Goal: Task Accomplishment & Management: Manage account settings

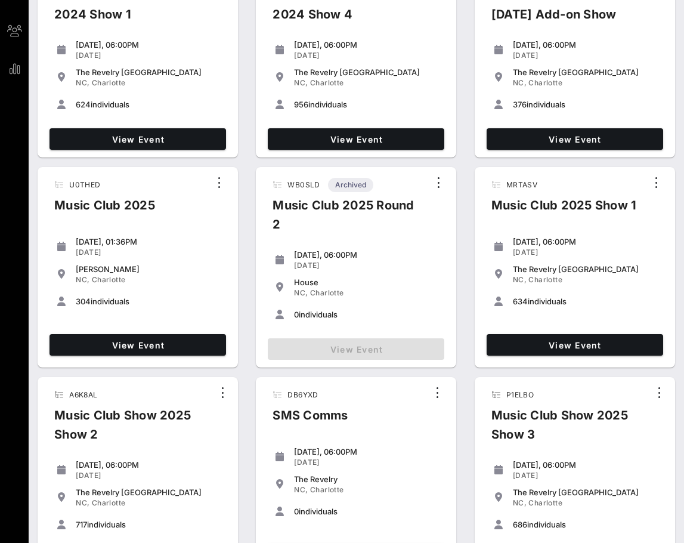
scroll to position [15, 0]
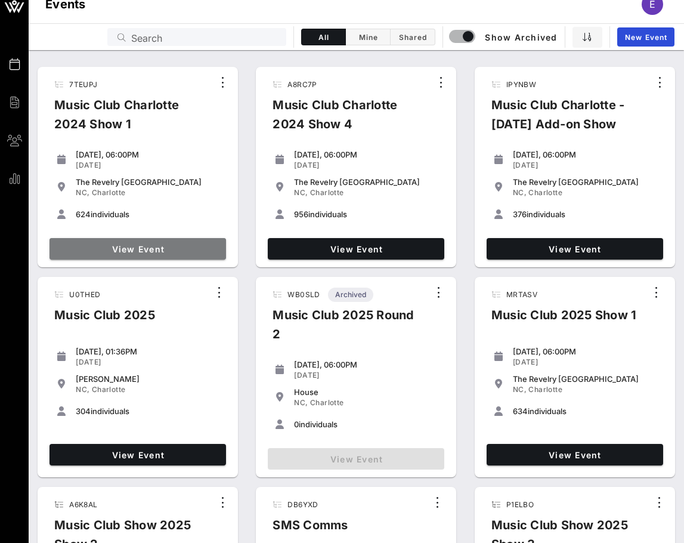
click at [193, 240] on link "View Event" at bounding box center [138, 248] width 177 height 21
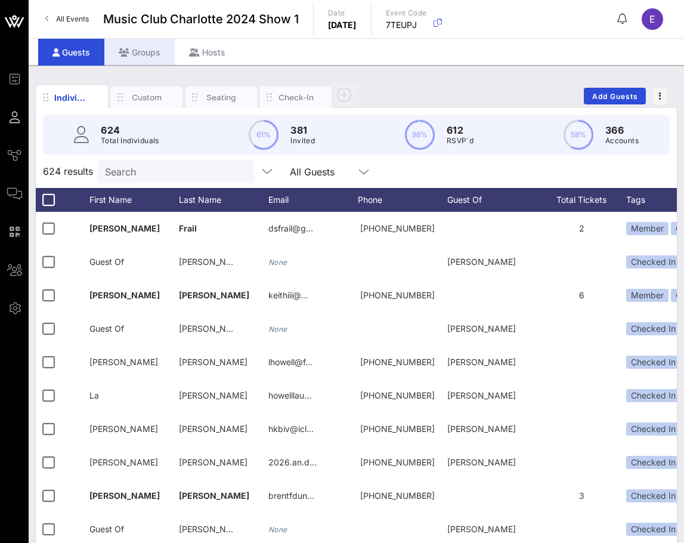
click at [151, 57] on div "Groups" at bounding box center [139, 52] width 70 height 27
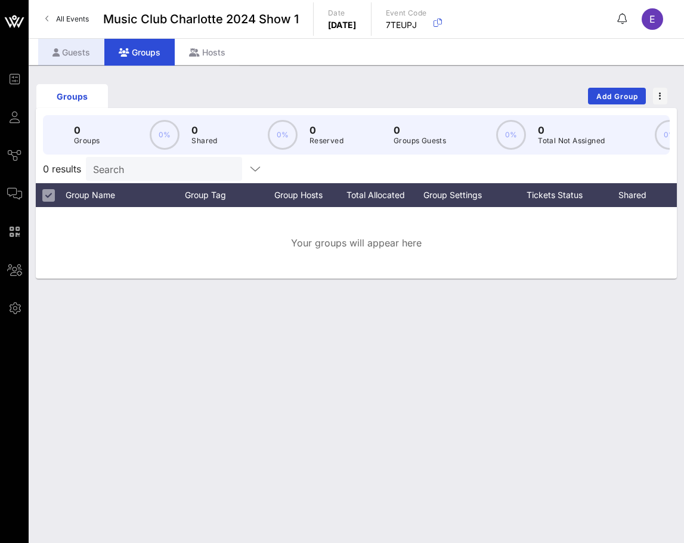
click at [70, 45] on div "Guests" at bounding box center [71, 52] width 66 height 27
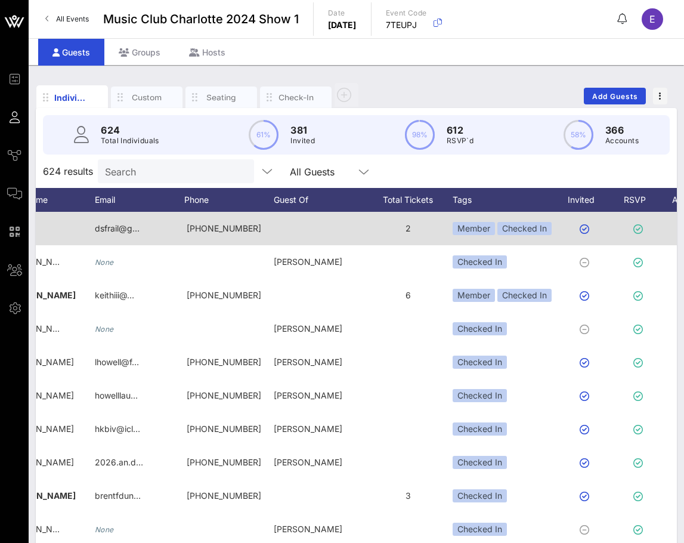
scroll to position [0, 253]
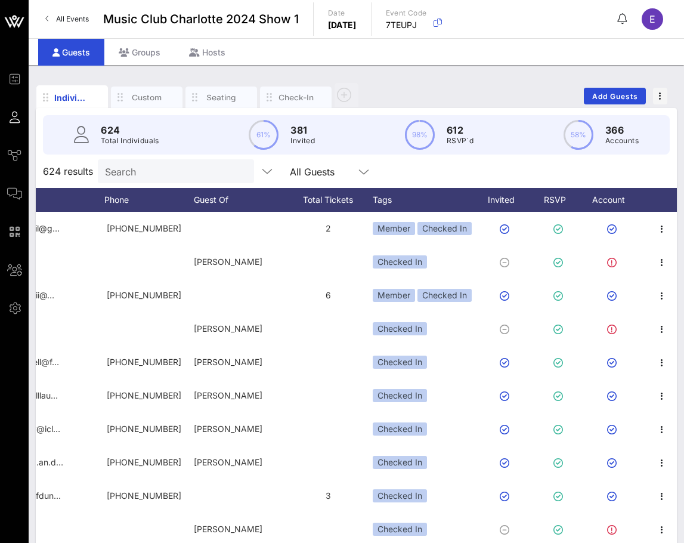
click at [276, 143] on icon at bounding box center [264, 135] width 30 height 30
click at [568, 129] on circle at bounding box center [578, 135] width 28 height 28
drag, startPoint x: 617, startPoint y: 119, endPoint x: 619, endPoint y: 147, distance: 28.1
click at [619, 147] on div "624 Total Individuals 61% 381 Invited 98% 612 RSVP`d 58% 366 Accounts" at bounding box center [356, 134] width 627 height 39
click at [619, 147] on div "58% 366 Accounts" at bounding box center [601, 135] width 75 height 30
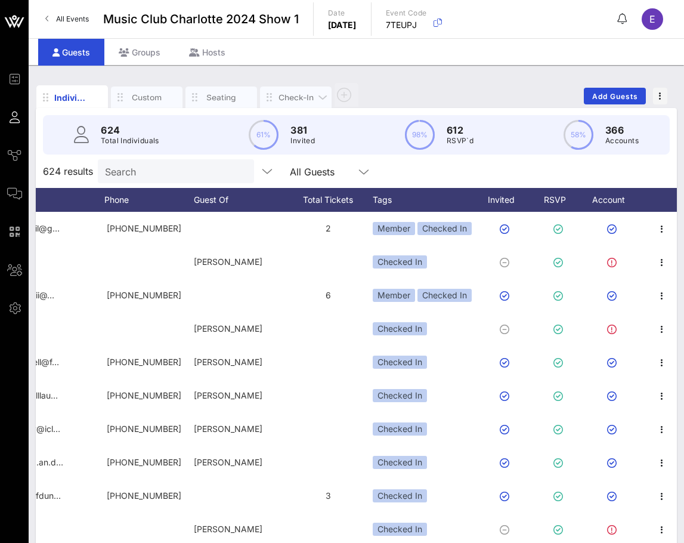
click at [279, 102] on div "Check-In" at bounding box center [296, 97] width 36 height 11
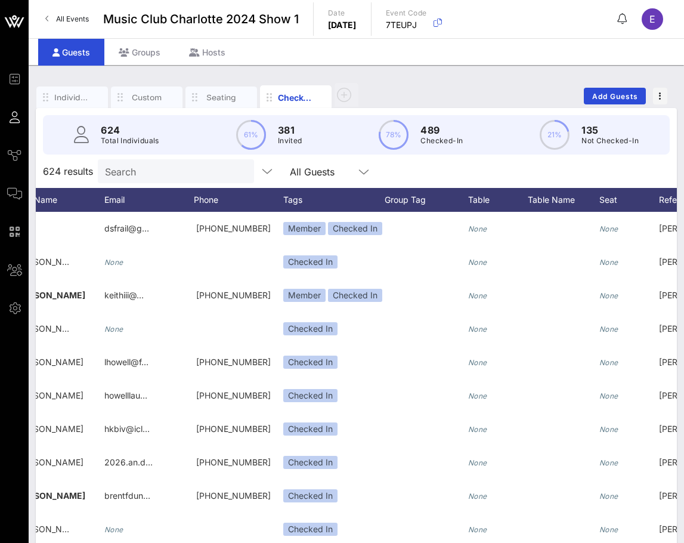
click at [65, 16] on span "All Events" at bounding box center [72, 18] width 33 height 9
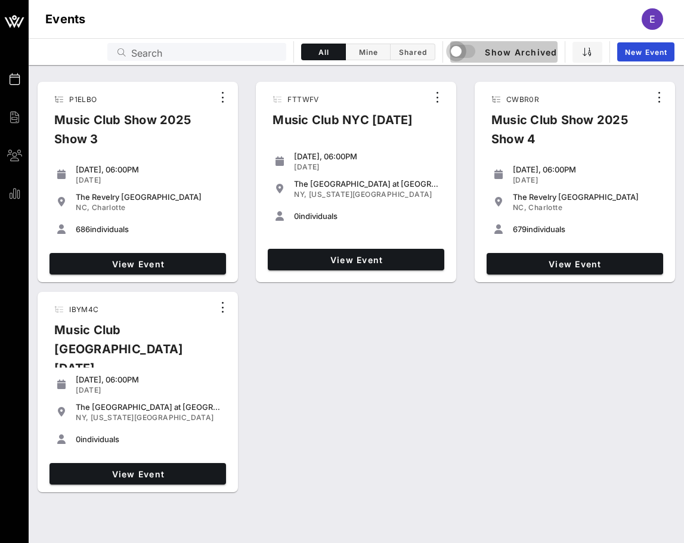
click at [461, 47] on div "button" at bounding box center [456, 51] width 17 height 17
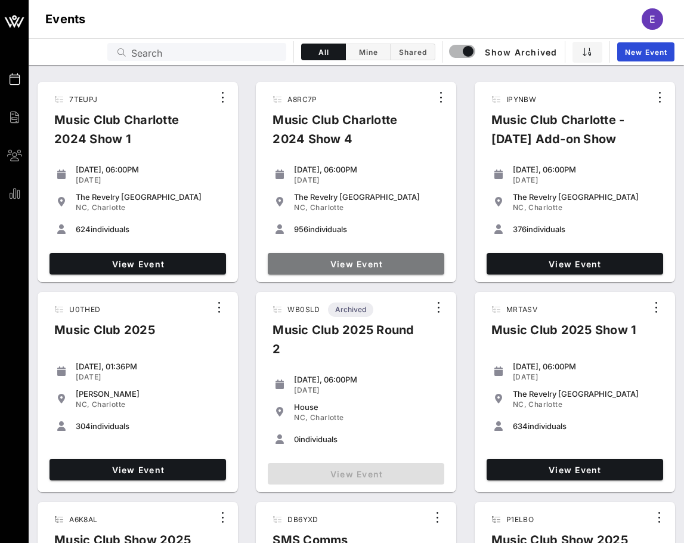
click at [384, 259] on span "View Event" at bounding box center [356, 264] width 167 height 10
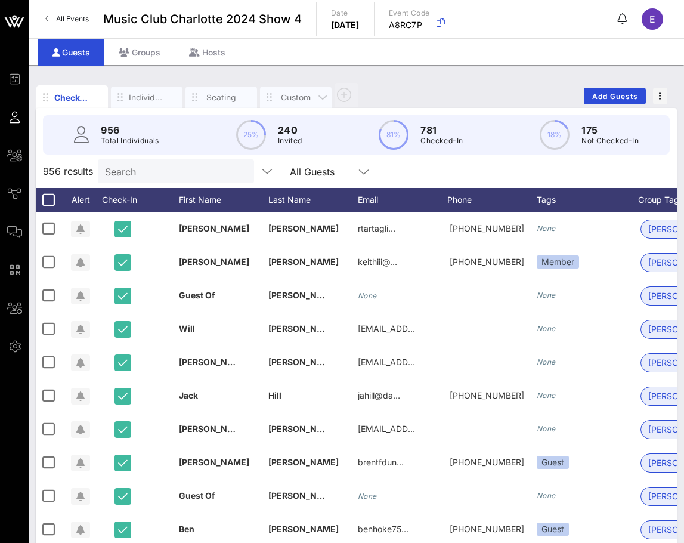
click at [304, 95] on div "Custom" at bounding box center [296, 97] width 36 height 11
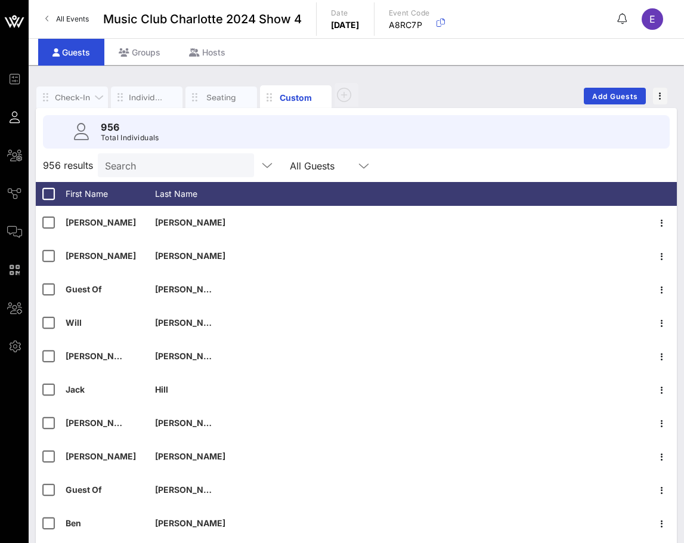
click at [70, 102] on div "Check-In" at bounding box center [72, 97] width 36 height 11
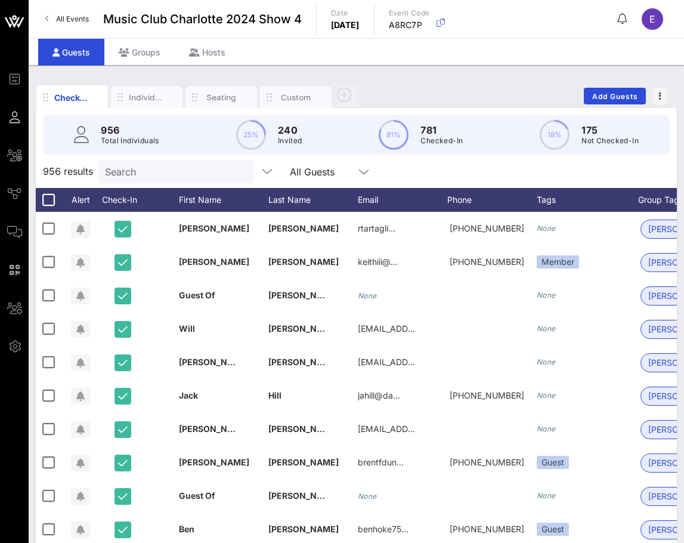
click at [80, 14] on link "All Events" at bounding box center [67, 19] width 58 height 19
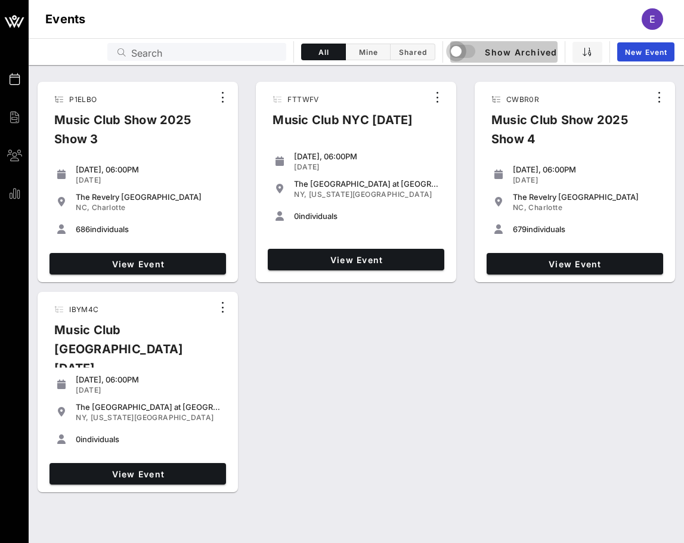
click at [464, 45] on div "button" at bounding box center [456, 51] width 17 height 17
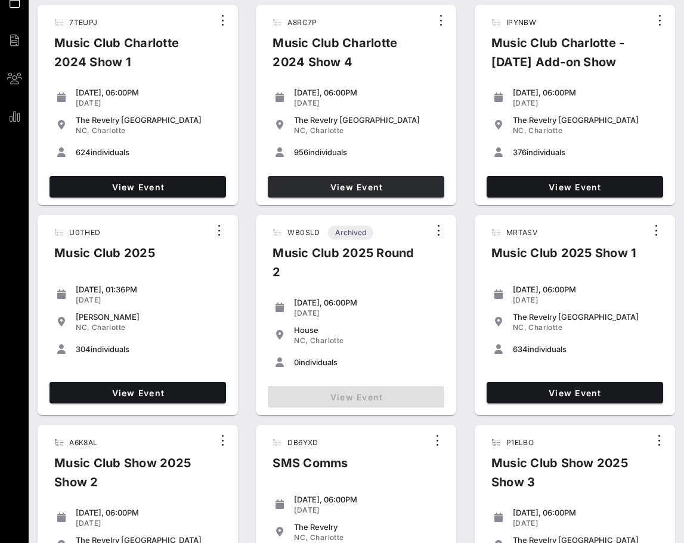
scroll to position [78, 0]
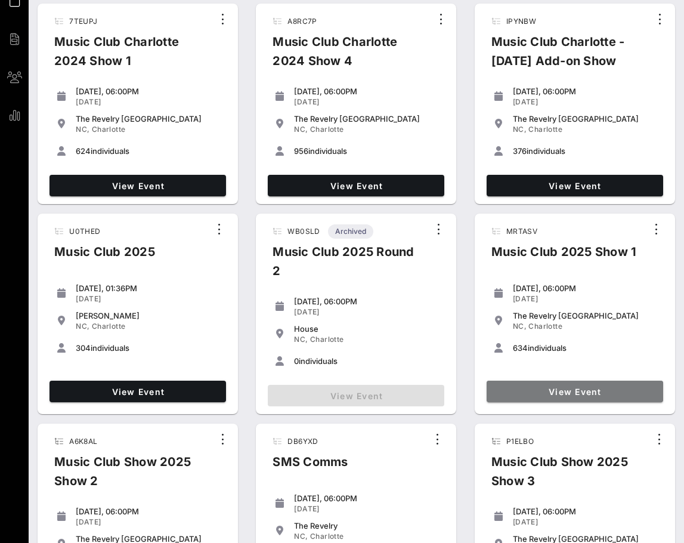
click at [515, 391] on span "View Event" at bounding box center [574, 391] width 167 height 10
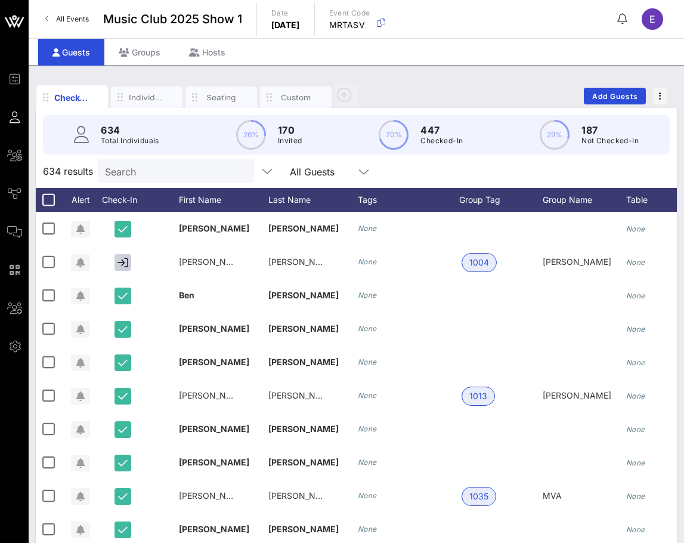
click at [73, 24] on link "All Events" at bounding box center [67, 19] width 58 height 19
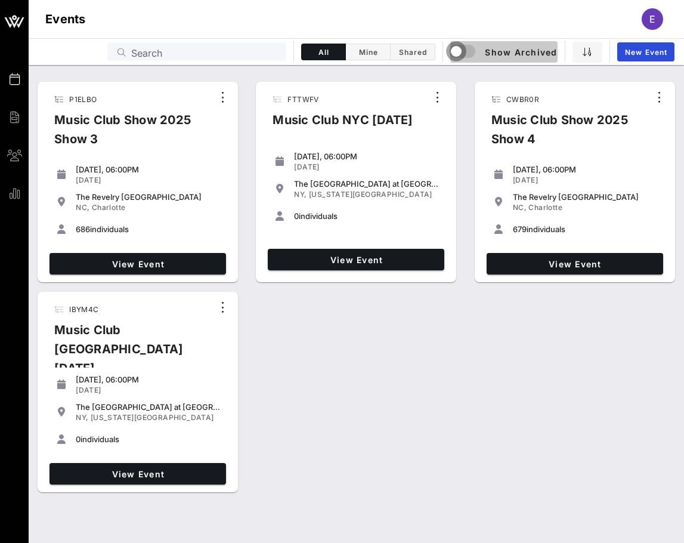
click at [453, 48] on div "button" at bounding box center [456, 51] width 17 height 17
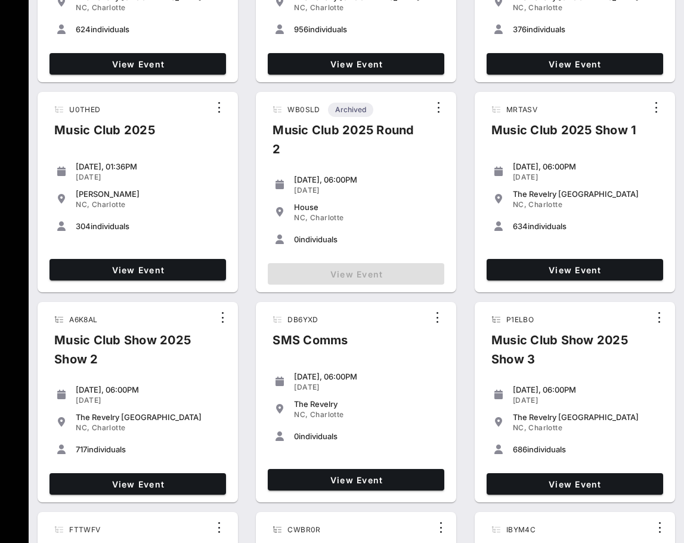
scroll to position [243, 0]
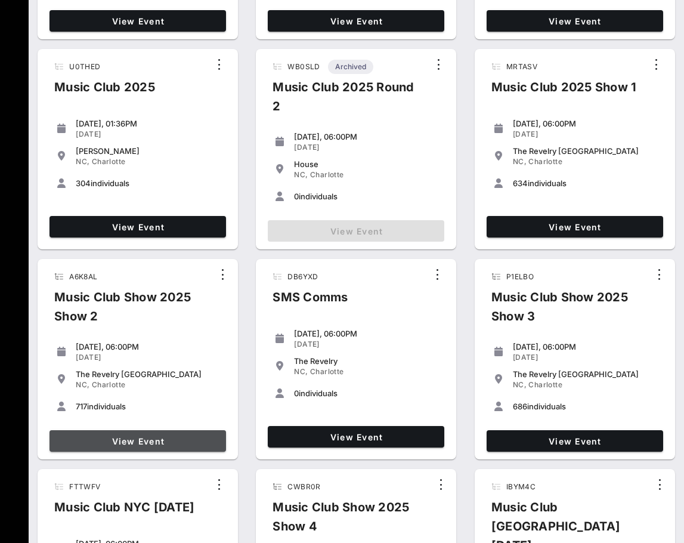
click at [150, 435] on link "View Event" at bounding box center [138, 440] width 177 height 21
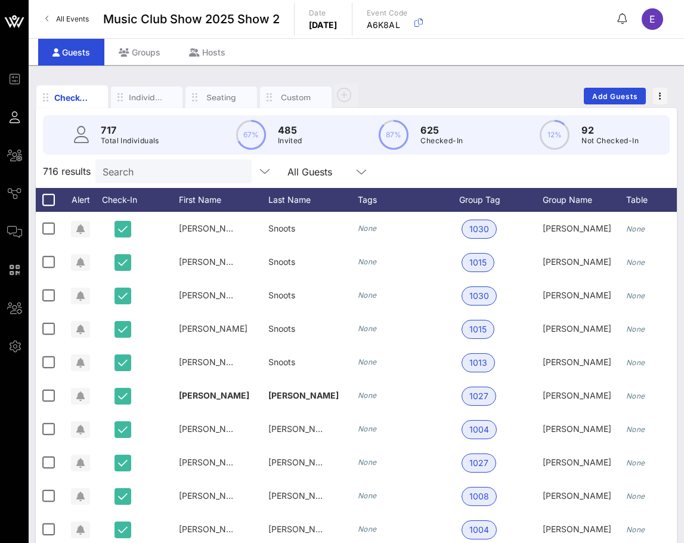
click at [53, 8] on div "All Events Music Club Show 2025 Show 2 Date [DATE] Event Code A6K8AL E" at bounding box center [356, 19] width 655 height 38
click at [52, 17] on link "All Events" at bounding box center [67, 19] width 58 height 19
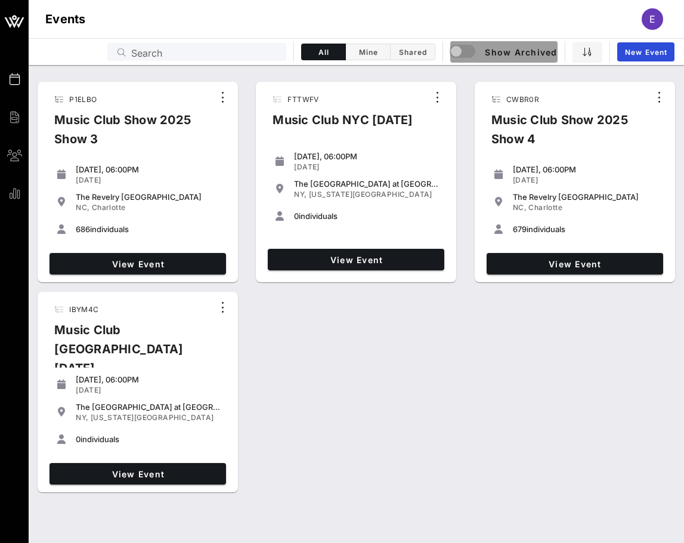
click at [465, 43] on button "Show Archived" at bounding box center [503, 51] width 107 height 21
